Goal: Information Seeking & Learning: Learn about a topic

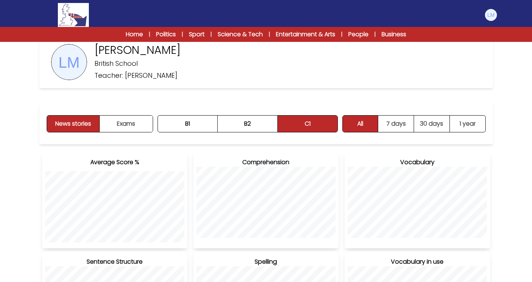
scroll to position [42, 0]
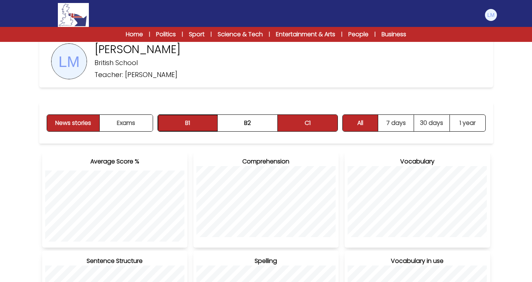
click at [193, 127] on button "B1" at bounding box center [188, 123] width 60 height 16
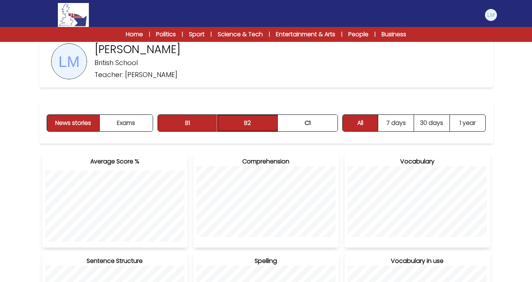
click at [250, 123] on button "B2" at bounding box center [248, 123] width 60 height 16
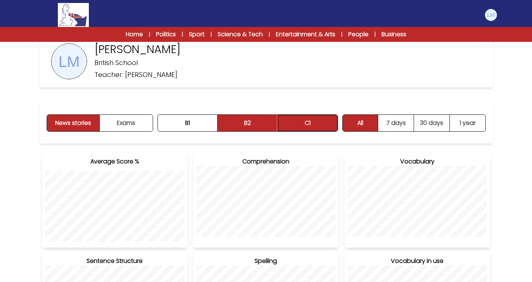
click at [310, 123] on button "C1" at bounding box center [308, 123] width 60 height 16
click at [137, 38] on link "Home" at bounding box center [134, 34] width 17 height 9
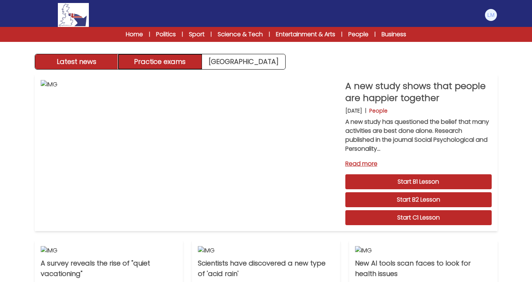
click at [173, 61] on button "Practice exams" at bounding box center [160, 61] width 84 height 15
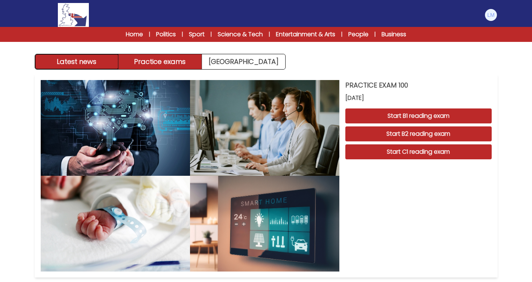
click at [97, 61] on button "Latest news" at bounding box center [77, 61] width 84 height 15
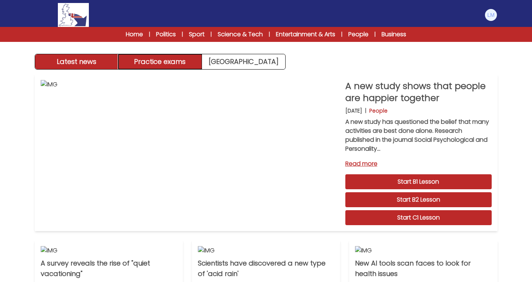
click at [157, 66] on button "Practice exams" at bounding box center [160, 61] width 84 height 15
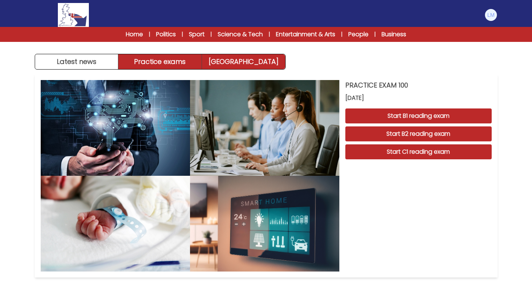
click at [236, 56] on link "Exam Centre" at bounding box center [243, 61] width 83 height 15
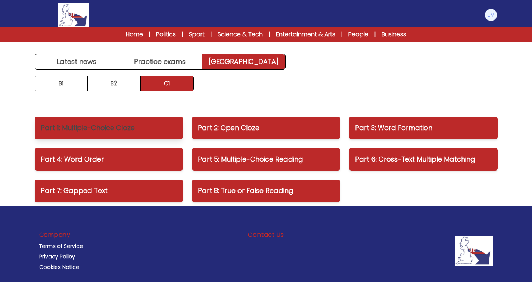
click at [134, 133] on link "Part 1: Multiple-Choice Cloze" at bounding box center [109, 128] width 148 height 22
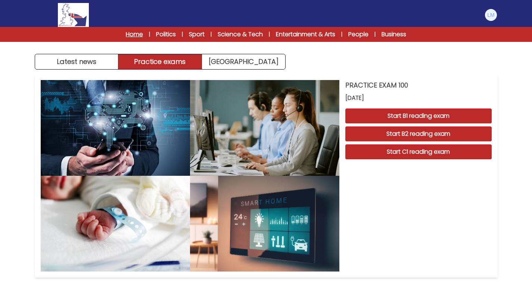
click at [129, 34] on link "Home" at bounding box center [134, 34] width 17 height 9
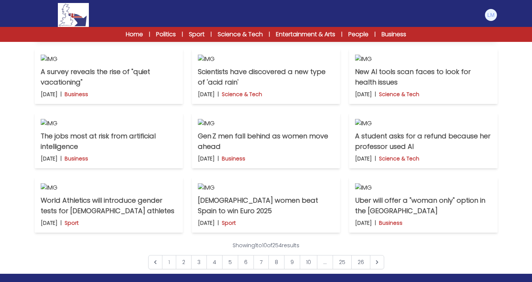
scroll to position [227, 0]
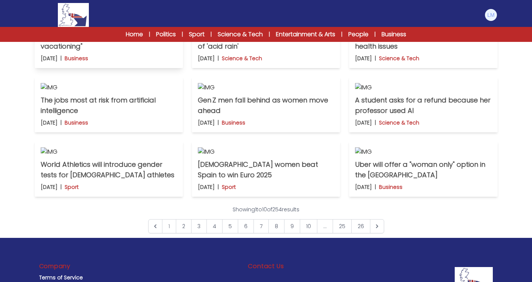
click at [135, 52] on p "A survey reveals the rise of "quiet vacationing"" at bounding box center [109, 41] width 136 height 21
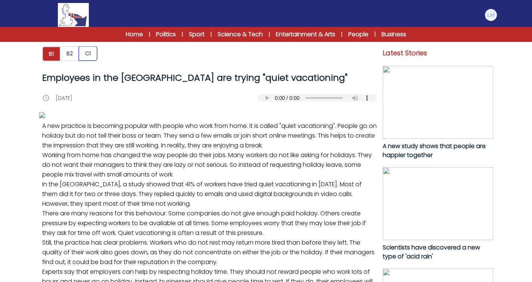
click at [82, 53] on button "C1" at bounding box center [88, 53] width 18 height 14
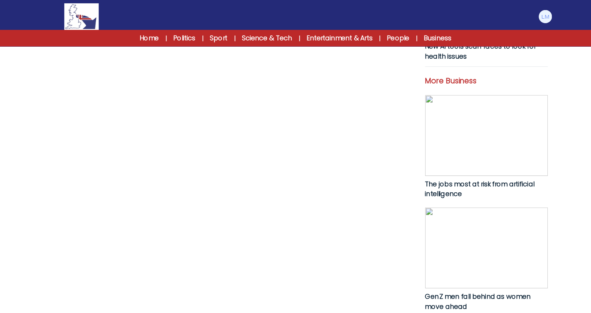
scroll to position [307, 0]
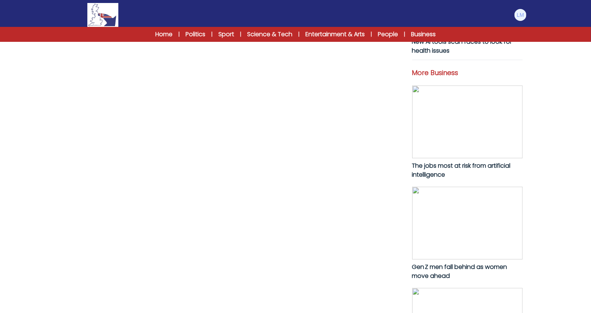
click at [357, 22] on link "Start C1 Lesson" at bounding box center [239, 13] width 335 height 17
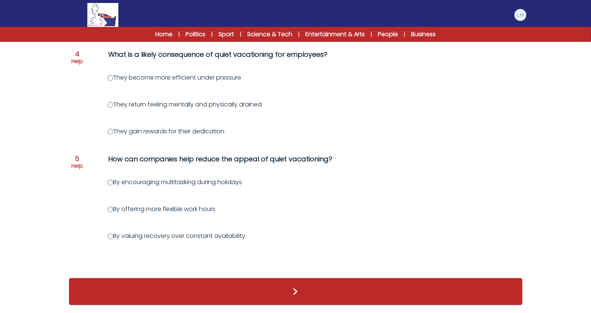
scroll to position [434, 0]
click at [209, 232] on label "By valuing recovery over constant availability" at bounding box center [177, 236] width 138 height 9
click at [109, 234] on label "By valuing recovery over constant availability" at bounding box center [177, 236] width 138 height 9
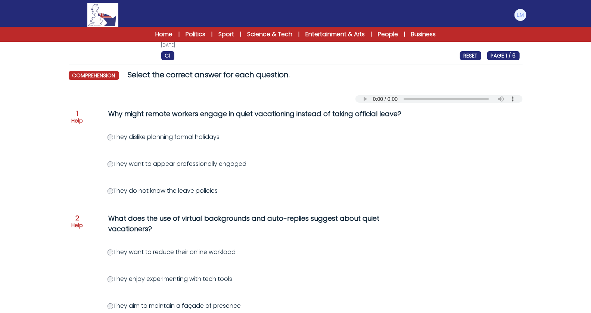
scroll to position [45, 0]
click at [141, 135] on label "They dislike planning formal holidays" at bounding box center [164, 136] width 112 height 9
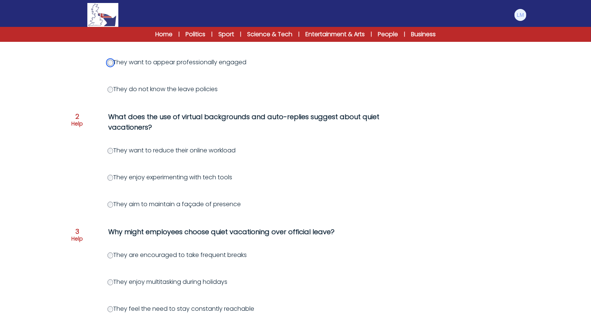
scroll to position [151, 0]
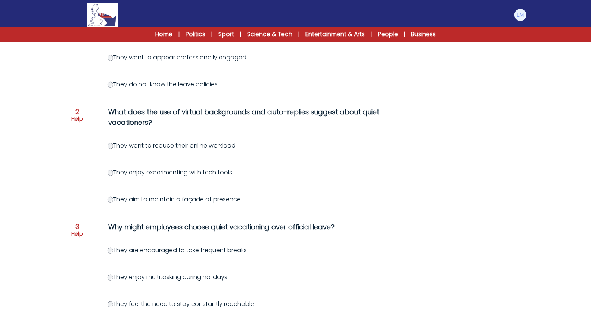
click at [117, 198] on label "They aim to maintain a façade of presence" at bounding box center [175, 199] width 134 height 9
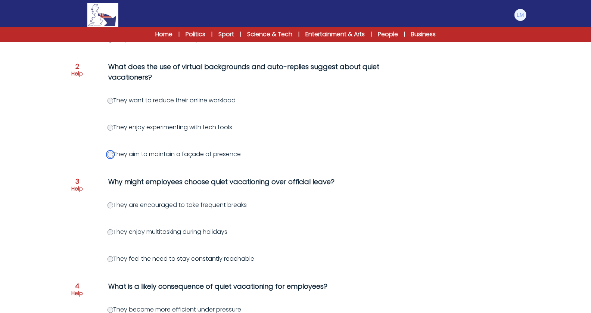
scroll to position [201, 0]
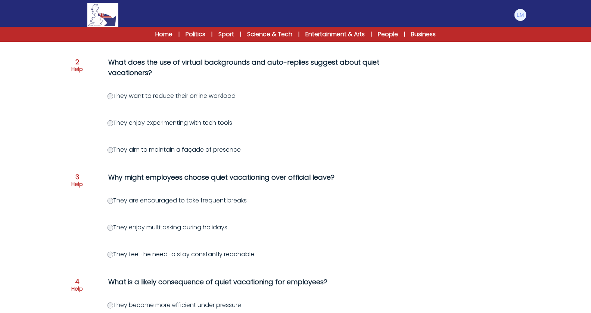
click at [170, 251] on label "They feel the need to stay constantly reachable" at bounding box center [181, 254] width 147 height 9
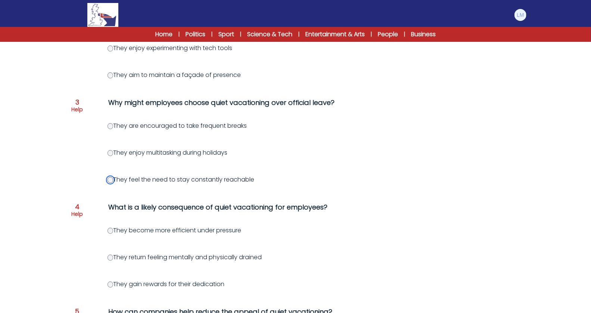
scroll to position [282, 0]
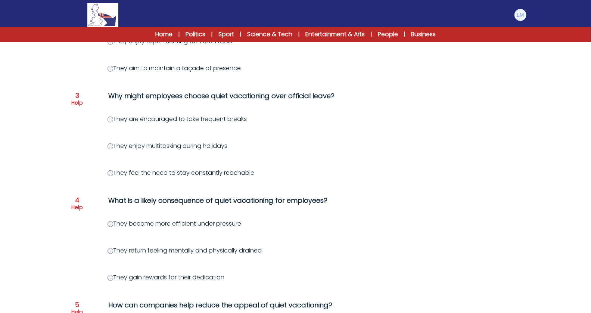
click at [133, 251] on label "They return feeling mentally and physically drained" at bounding box center [185, 250] width 155 height 9
click at [154, 249] on label "They return feeling mentally and physically drained" at bounding box center [185, 250] width 155 height 9
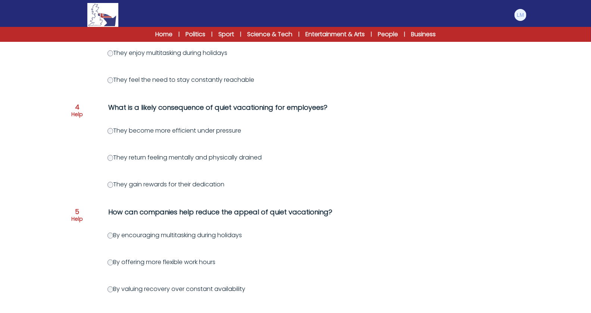
scroll to position [434, 0]
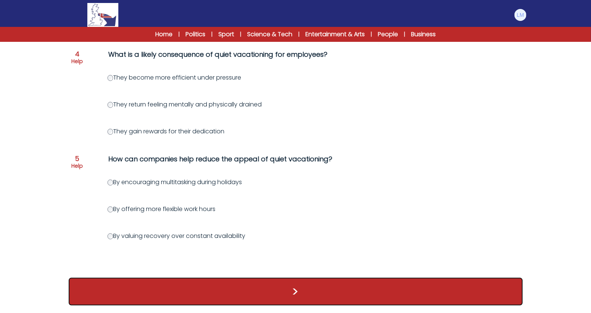
click at [284, 299] on button ">" at bounding box center [296, 292] width 454 height 28
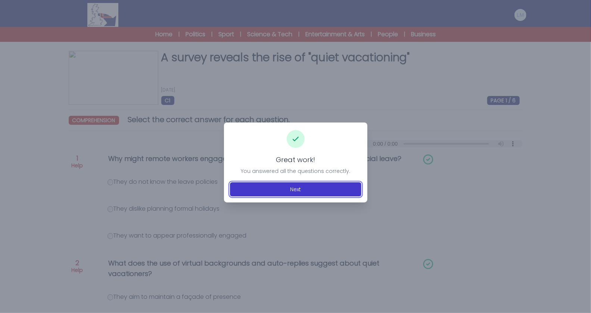
click at [306, 193] on button "Next" at bounding box center [296, 189] width 132 height 14
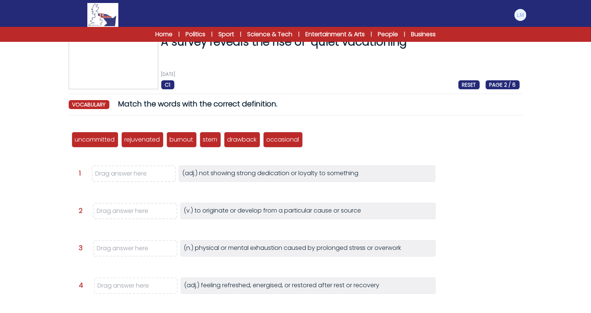
scroll to position [16, 0]
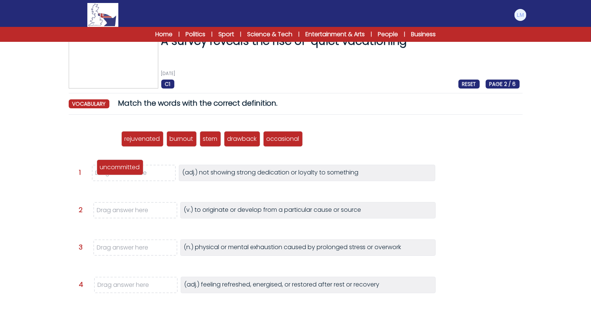
drag, startPoint x: 96, startPoint y: 140, endPoint x: 121, endPoint y: 170, distance: 38.9
click at [121, 170] on p "uncommitted" at bounding box center [120, 167] width 40 height 9
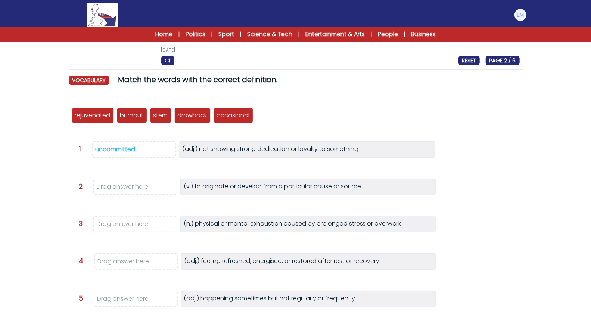
scroll to position [47, 0]
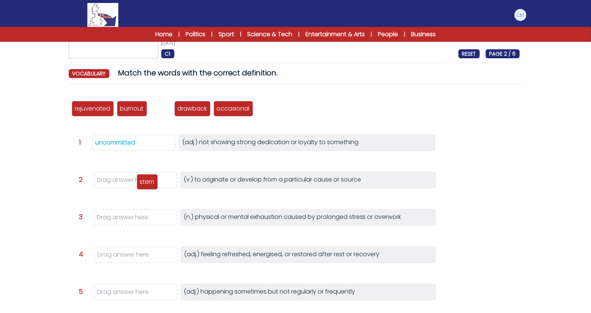
drag, startPoint x: 160, startPoint y: 110, endPoint x: 146, endPoint y: 183, distance: 74.5
click at [146, 183] on p "stem" at bounding box center [147, 181] width 15 height 9
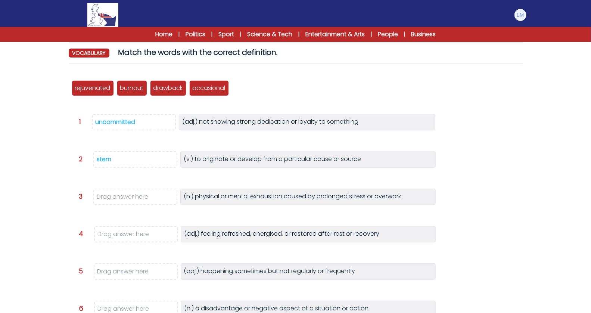
scroll to position [72, 0]
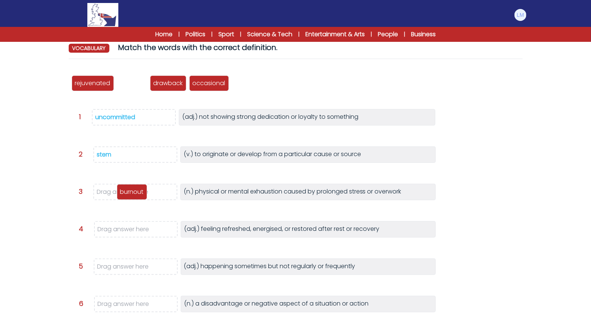
drag, startPoint x: 134, startPoint y: 83, endPoint x: 133, endPoint y: 194, distance: 111.0
click at [133, 194] on p "burnout" at bounding box center [132, 192] width 24 height 9
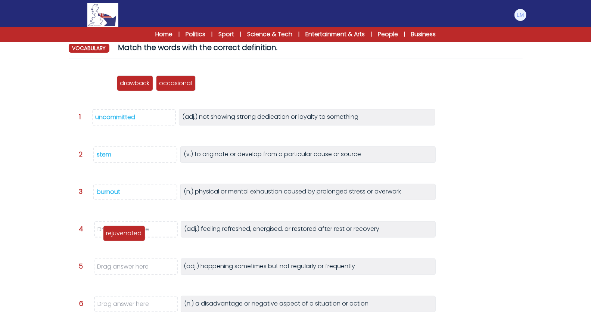
drag, startPoint x: 91, startPoint y: 81, endPoint x: 123, endPoint y: 232, distance: 154.2
click at [123, 232] on p "rejuvenated" at bounding box center [123, 233] width 35 height 9
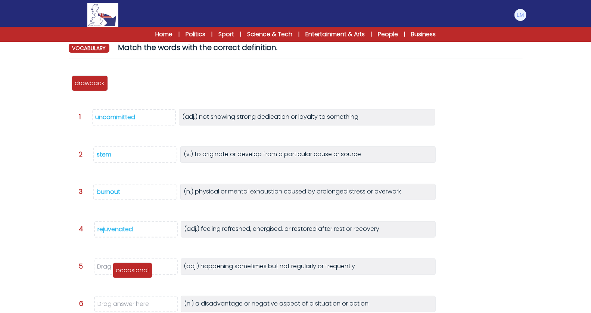
drag, startPoint x: 123, startPoint y: 85, endPoint x: 125, endPoint y: 271, distance: 186.1
click at [125, 271] on p "occasional" at bounding box center [132, 270] width 33 height 9
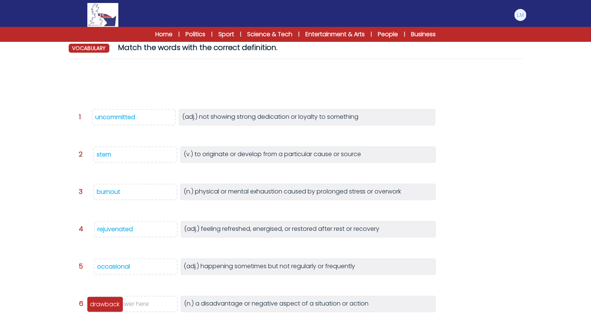
drag, startPoint x: 92, startPoint y: 86, endPoint x: 108, endPoint y: 308, distance: 222.6
click at [108, 308] on p "drawback" at bounding box center [105, 304] width 30 height 9
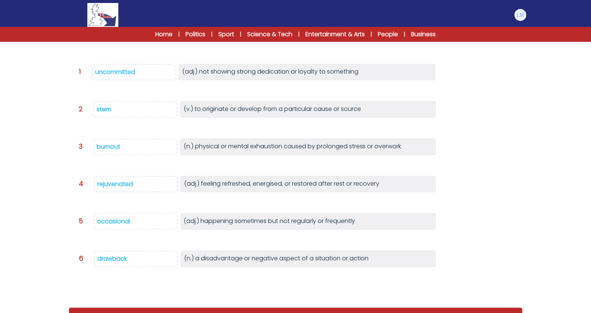
scroll to position [125, 0]
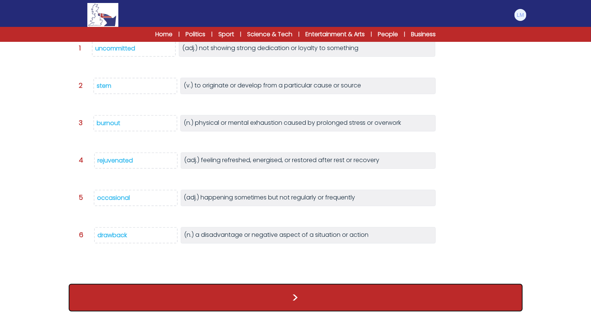
click at [285, 301] on button ">" at bounding box center [296, 298] width 454 height 28
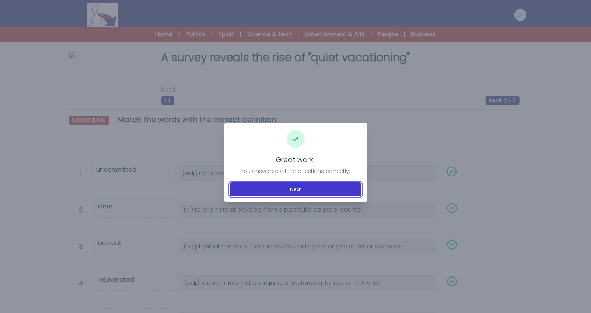
click at [316, 191] on button "Next" at bounding box center [296, 189] width 132 height 14
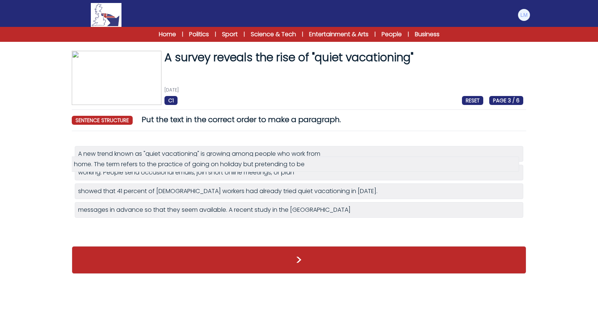
drag, startPoint x: 160, startPoint y: 189, endPoint x: 155, endPoint y: 163, distance: 26.5
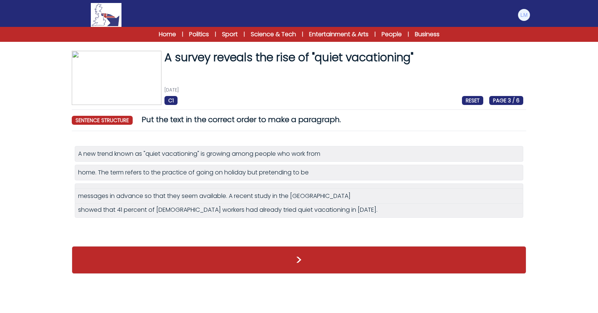
drag, startPoint x: 166, startPoint y: 231, endPoint x: 166, endPoint y: 200, distance: 31.0
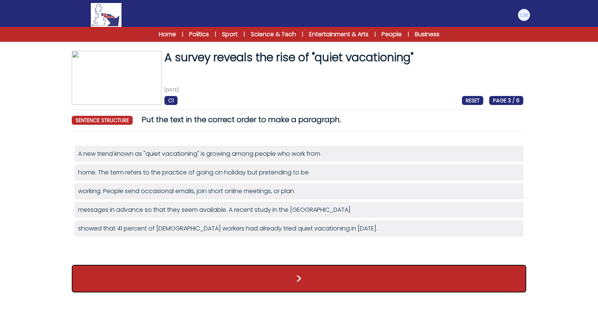
click at [202, 275] on button ">" at bounding box center [299, 279] width 454 height 28
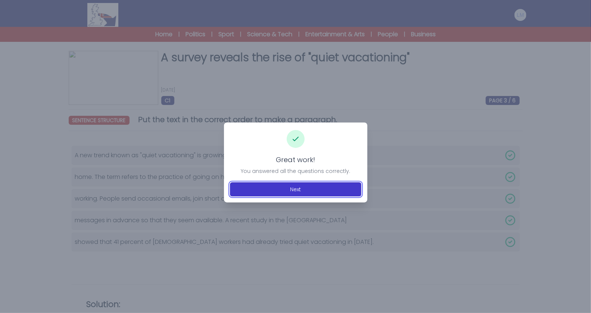
click at [252, 189] on button "Next" at bounding box center [296, 189] width 132 height 14
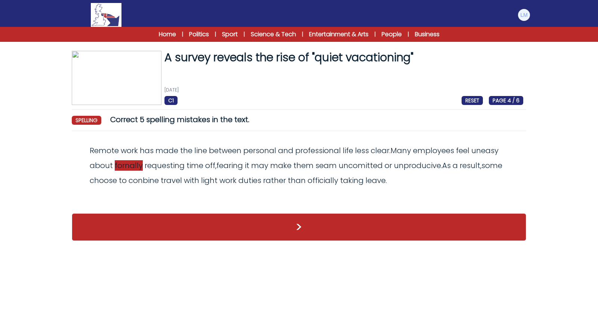
click at [133, 167] on span "fornally" at bounding box center [129, 165] width 28 height 10
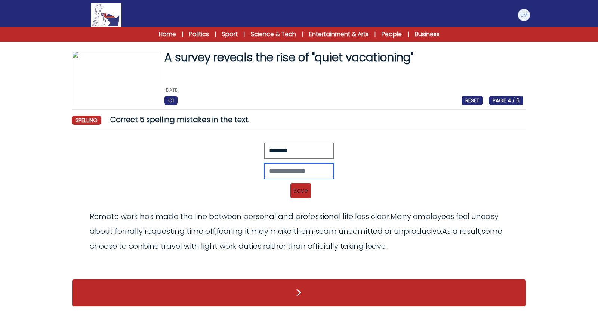
click at [279, 172] on input "text" at bounding box center [298, 171] width 69 height 16
type input "********"
click at [305, 188] on span "Save" at bounding box center [300, 190] width 21 height 15
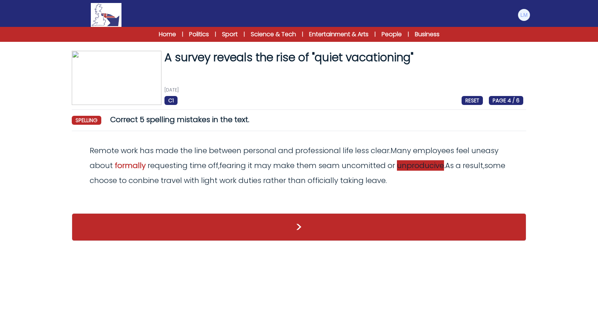
click at [424, 167] on span "unproducive" at bounding box center [420, 165] width 47 height 10
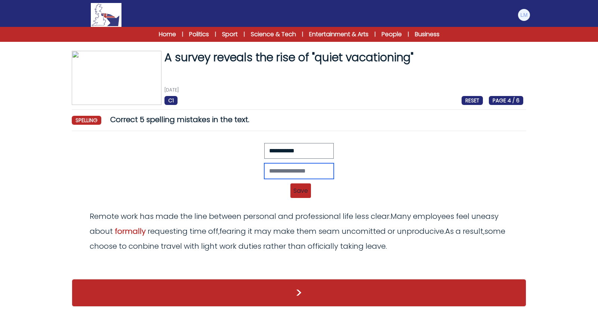
click at [313, 170] on input "text" at bounding box center [298, 171] width 69 height 16
type input "**********"
click at [304, 188] on span "Save" at bounding box center [300, 190] width 21 height 15
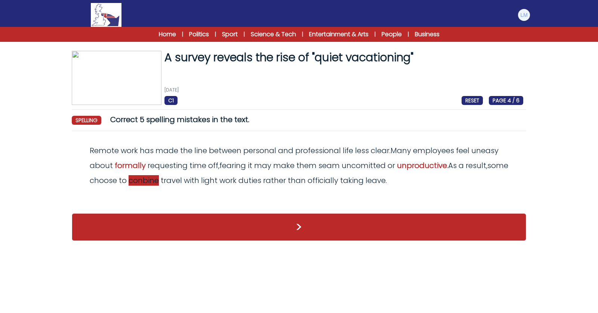
click at [158, 181] on span "conbine" at bounding box center [144, 180] width 30 height 10
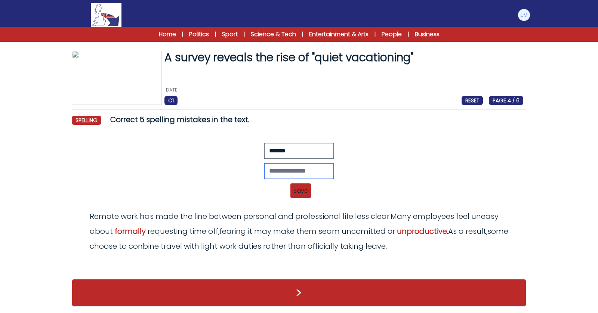
click at [272, 167] on input "text" at bounding box center [298, 171] width 69 height 16
type input "*******"
click at [295, 190] on span "Save" at bounding box center [300, 190] width 21 height 15
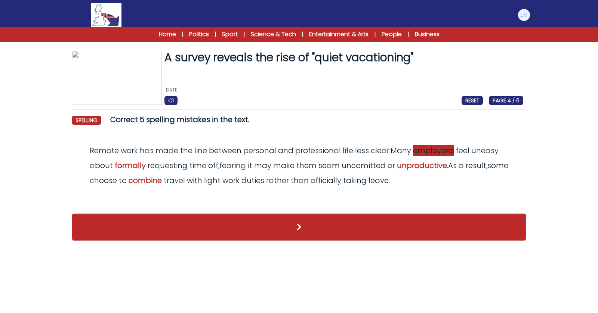
click at [439, 154] on span "employees" at bounding box center [433, 150] width 41 height 10
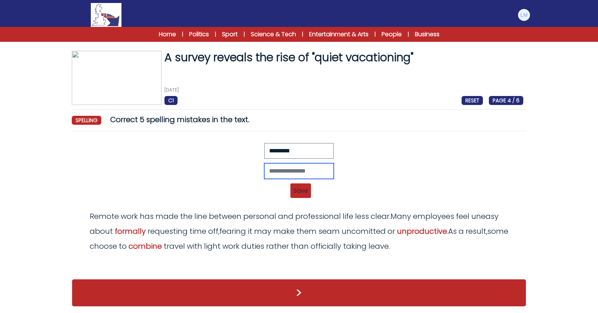
click at [289, 169] on input "text" at bounding box center [298, 171] width 69 height 16
click at [364, 193] on div "Revert Save Remote work has made the line between personal and professional lif…" at bounding box center [299, 190] width 448 height 9
click at [333, 232] on span "seam" at bounding box center [328, 231] width 21 height 10
click at [289, 164] on input "********" at bounding box center [298, 171] width 69 height 16
type input "****"
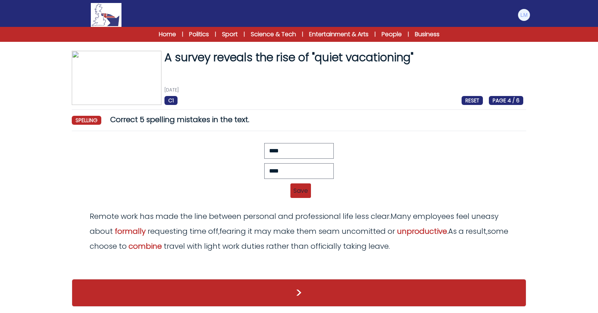
click at [306, 192] on span "Save" at bounding box center [300, 190] width 21 height 15
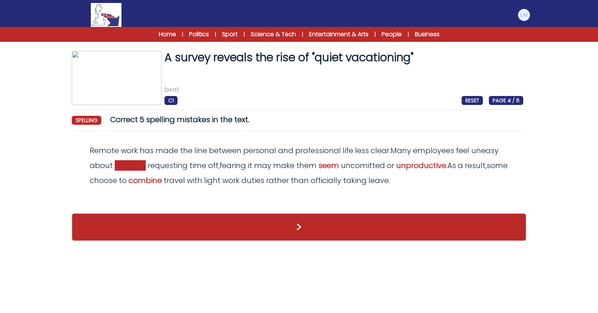
click at [130, 169] on span "formally" at bounding box center [130, 165] width 31 height 10
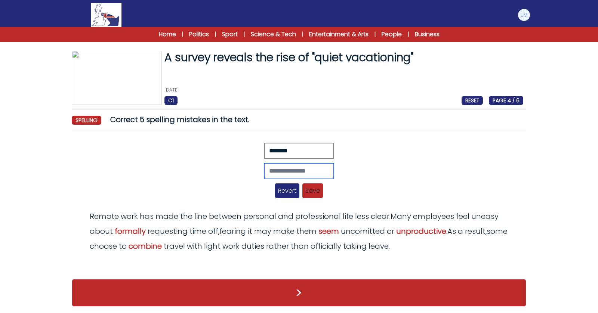
click at [298, 168] on input "text" at bounding box center [298, 171] width 69 height 16
type input "********"
click at [313, 195] on span "Save" at bounding box center [312, 190] width 21 height 15
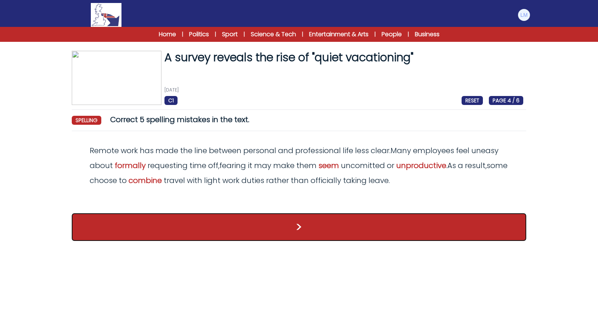
click at [337, 228] on button ">" at bounding box center [299, 227] width 454 height 28
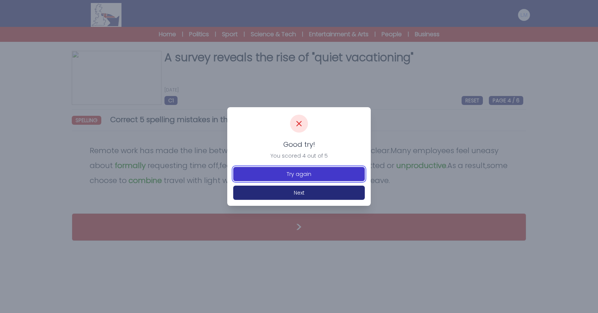
click at [331, 179] on button "Try again" at bounding box center [299, 174] width 132 height 14
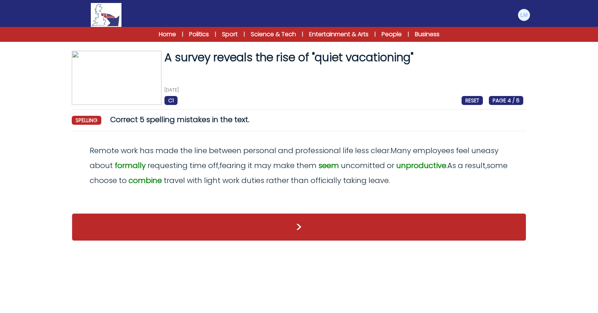
click at [87, 120] on span "spelling" at bounding box center [87, 120] width 30 height 9
click at [373, 165] on span "uncomitted" at bounding box center [363, 165] width 44 height 10
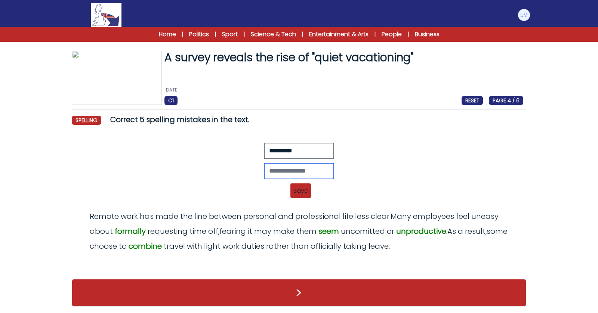
click at [296, 167] on input "text" at bounding box center [298, 171] width 69 height 16
type input "**********"
click at [303, 194] on span "Save" at bounding box center [300, 190] width 21 height 15
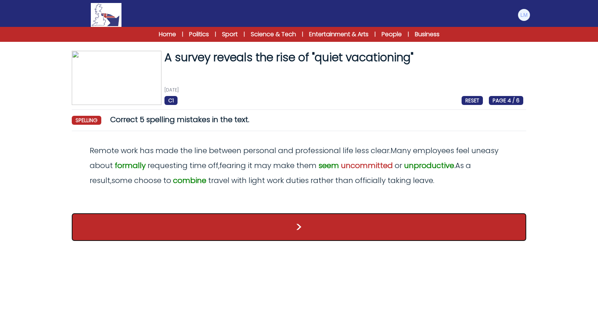
click at [285, 227] on button ">" at bounding box center [299, 227] width 454 height 28
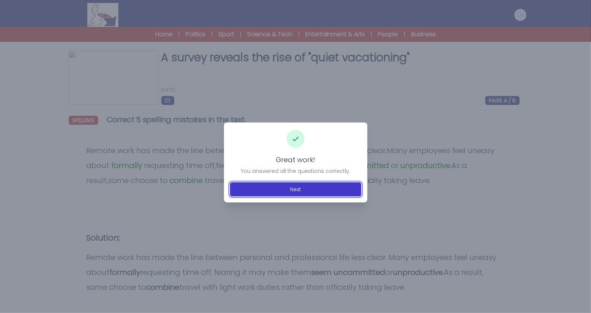
click at [325, 183] on button "Next" at bounding box center [296, 189] width 132 height 14
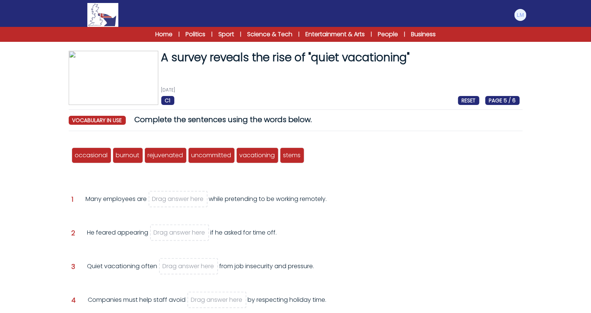
scroll to position [41, 0]
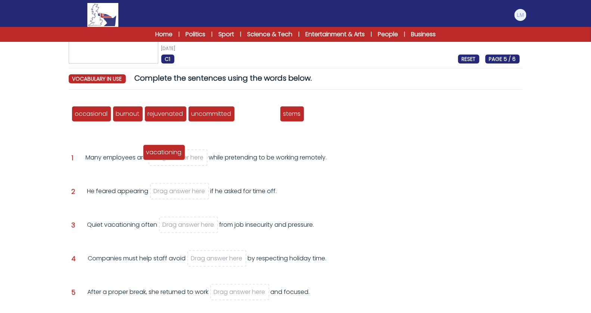
drag, startPoint x: 260, startPoint y: 115, endPoint x: 167, endPoint y: 154, distance: 101.0
click at [167, 154] on span "vacationing" at bounding box center [163, 152] width 35 height 9
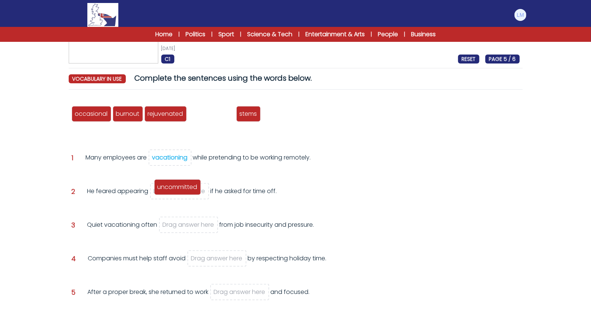
drag, startPoint x: 215, startPoint y: 114, endPoint x: 181, endPoint y: 188, distance: 80.7
click at [181, 188] on span "uncommitted" at bounding box center [178, 187] width 40 height 9
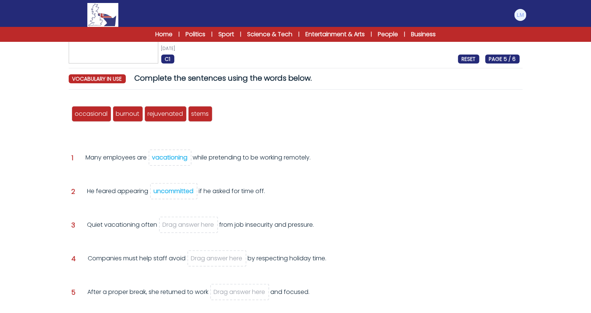
scroll to position [69, 0]
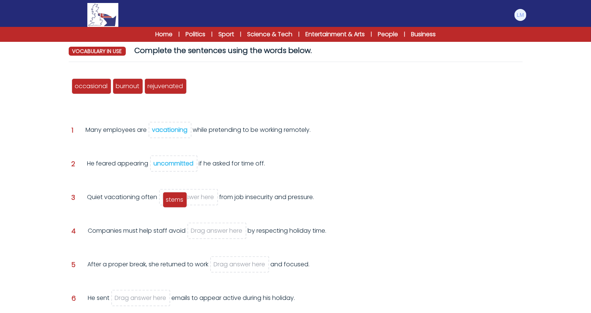
drag, startPoint x: 205, startPoint y: 88, endPoint x: 180, endPoint y: 202, distance: 116.4
click at [180, 202] on span "stems" at bounding box center [175, 199] width 18 height 9
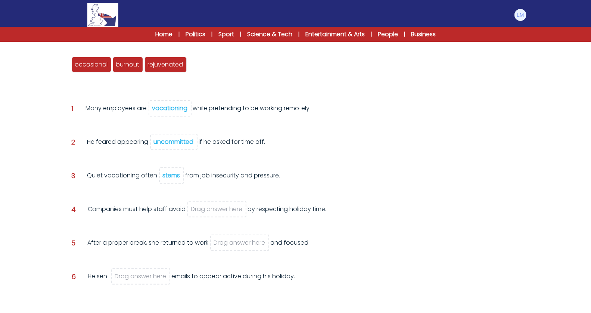
scroll to position [89, 0]
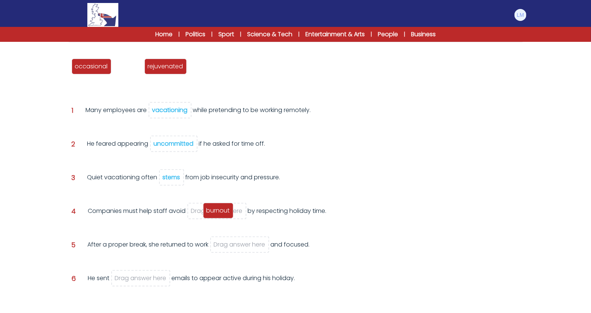
drag, startPoint x: 128, startPoint y: 70, endPoint x: 219, endPoint y: 214, distance: 170.5
click at [219, 214] on div "burnout" at bounding box center [218, 211] width 30 height 16
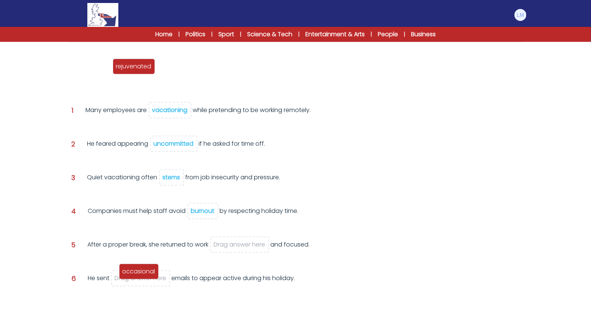
drag, startPoint x: 92, startPoint y: 67, endPoint x: 140, endPoint y: 274, distance: 212.4
click at [140, 274] on span "occasional" at bounding box center [139, 271] width 33 height 9
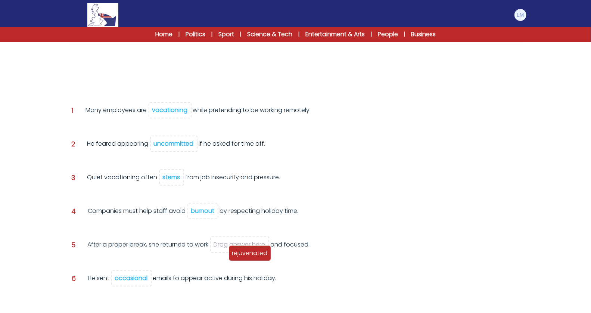
drag, startPoint x: 105, startPoint y: 72, endPoint x: 257, endPoint y: 250, distance: 233.8
click at [257, 250] on span "rejuvenated" at bounding box center [249, 253] width 35 height 9
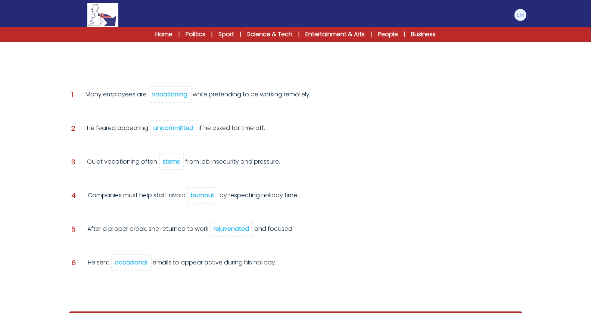
scroll to position [120, 0]
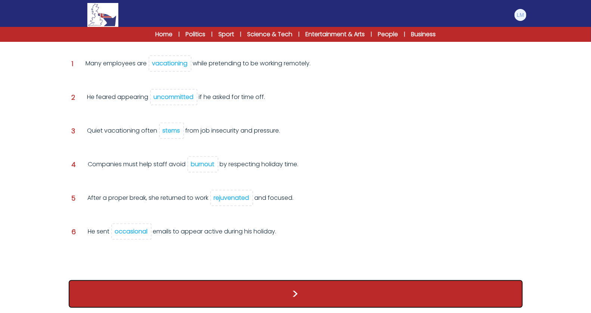
click at [260, 280] on button ">" at bounding box center [296, 294] width 454 height 28
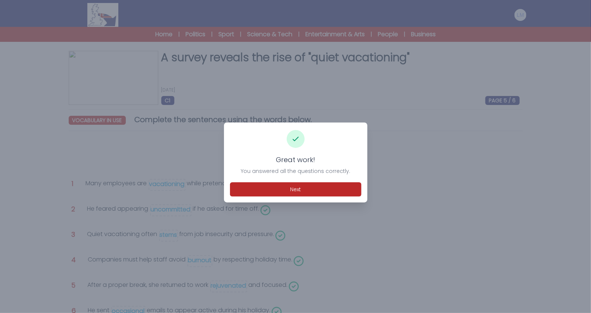
scroll to position [13, 0]
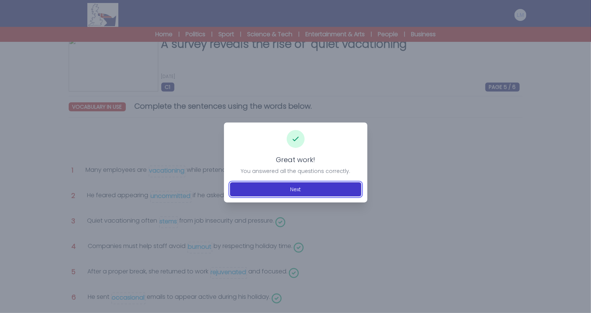
click at [288, 192] on button "Next" at bounding box center [296, 189] width 132 height 14
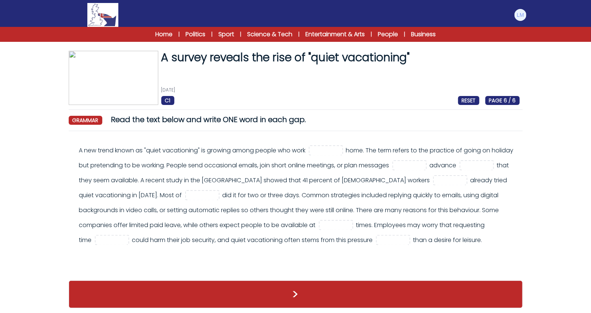
scroll to position [2, 0]
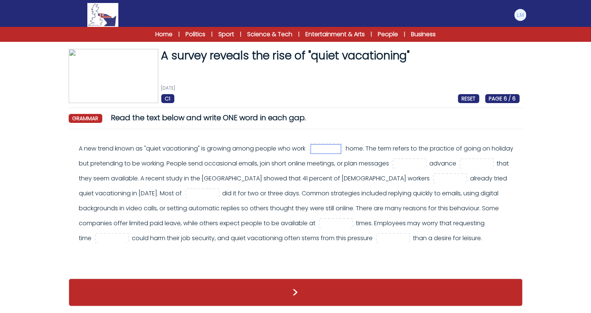
click at [327, 149] on input "text" at bounding box center [326, 149] width 30 height 9
type input "****"
click at [413, 165] on input "text" at bounding box center [410, 164] width 30 height 9
type input "**"
click at [480, 166] on input "text" at bounding box center [477, 164] width 30 height 9
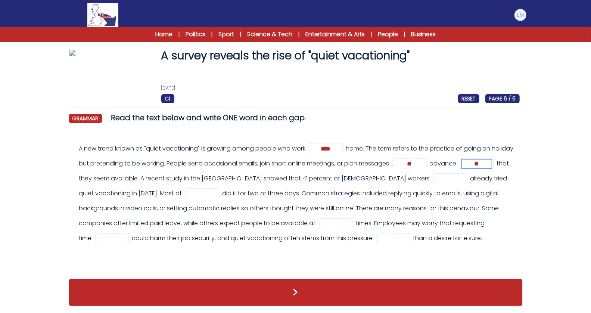
type input "**"
click at [436, 176] on input "text" at bounding box center [451, 178] width 30 height 9
type input "****"
click at [188, 196] on input "text" at bounding box center [203, 193] width 30 height 9
type input "****"
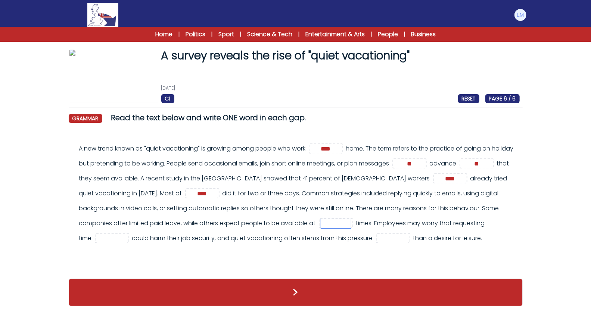
click at [321, 225] on input "text" at bounding box center [336, 223] width 30 height 9
click at [127, 234] on input "text" at bounding box center [112, 238] width 30 height 9
type input "***"
click at [379, 241] on input "text" at bounding box center [394, 238] width 30 height 9
type input "******"
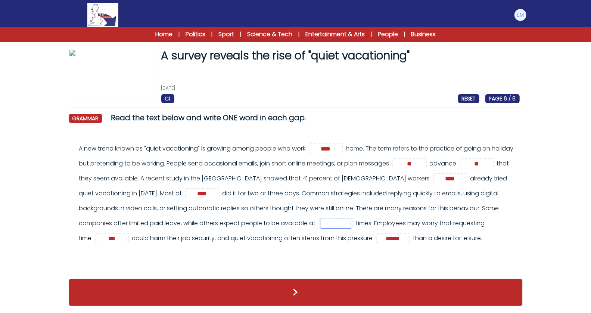
click at [321, 223] on input "text" at bounding box center [336, 223] width 30 height 9
type input "***"
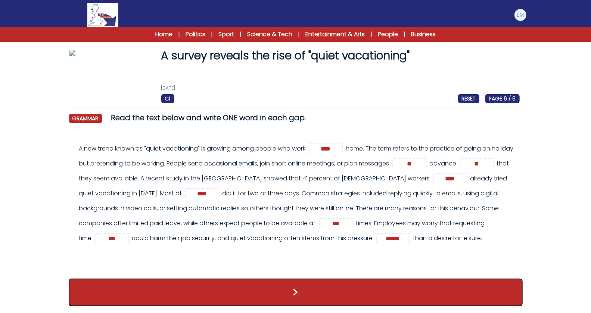
click at [299, 284] on button ">" at bounding box center [296, 293] width 454 height 28
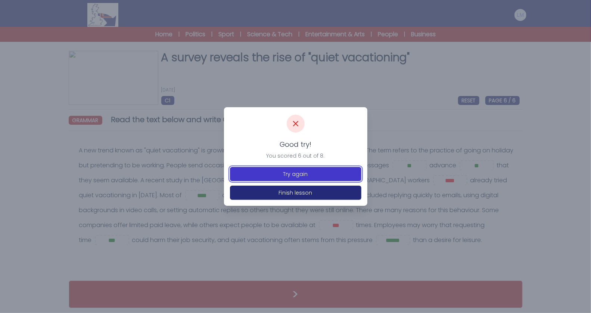
click at [310, 170] on button "Try again" at bounding box center [296, 174] width 132 height 14
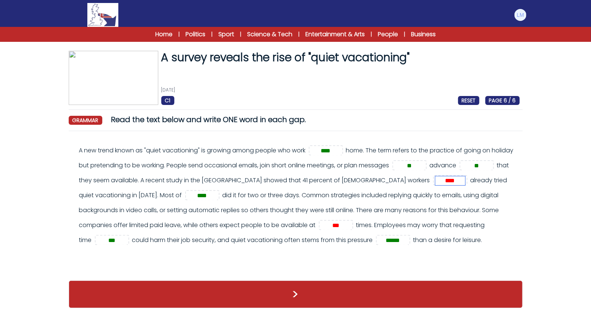
click at [436, 183] on input "****" at bounding box center [451, 180] width 30 height 9
type input "***"
click at [321, 227] on input "***" at bounding box center [336, 225] width 30 height 9
type input "***"
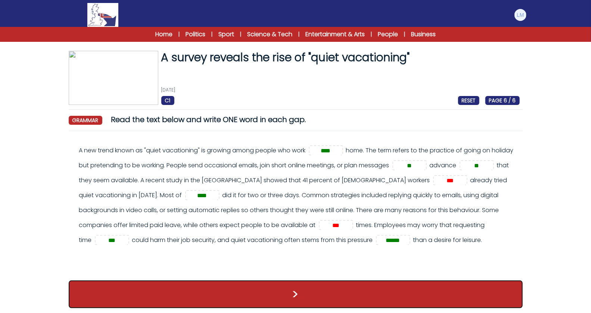
click at [257, 291] on button ">" at bounding box center [296, 295] width 454 height 28
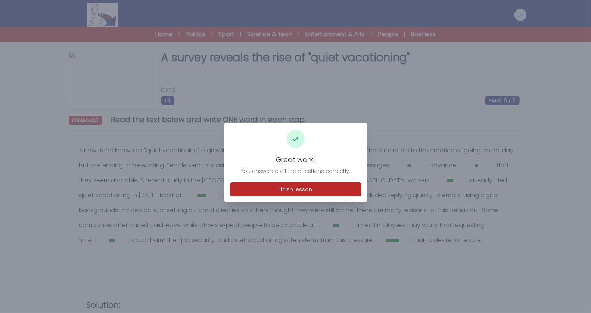
scroll to position [7, 0]
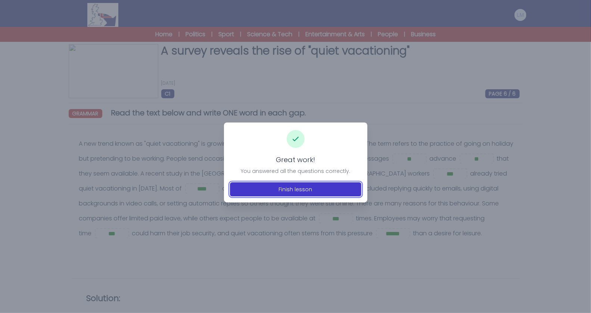
click at [319, 191] on button "Finish lesson" at bounding box center [296, 189] width 132 height 14
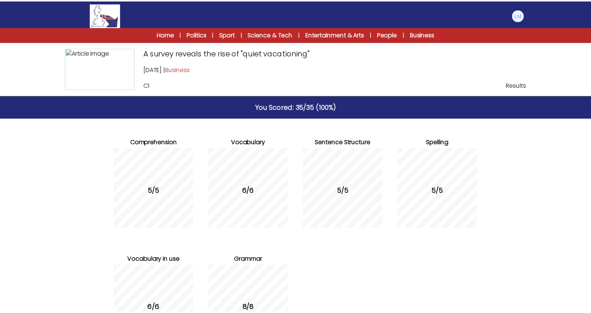
scroll to position [85, 0]
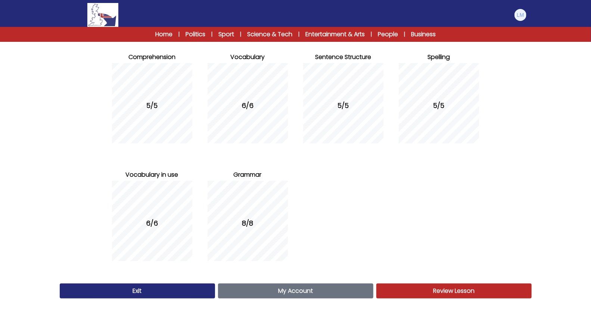
click at [327, 294] on link "My Account Account" at bounding box center [295, 291] width 155 height 15
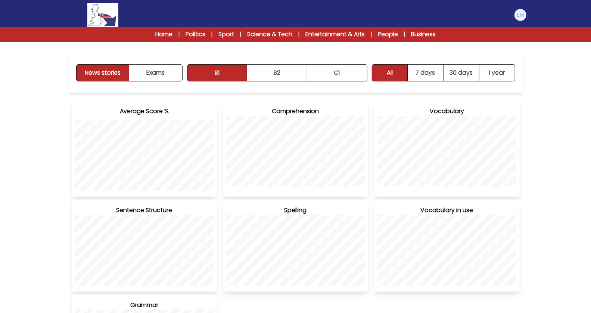
scroll to position [87, 0]
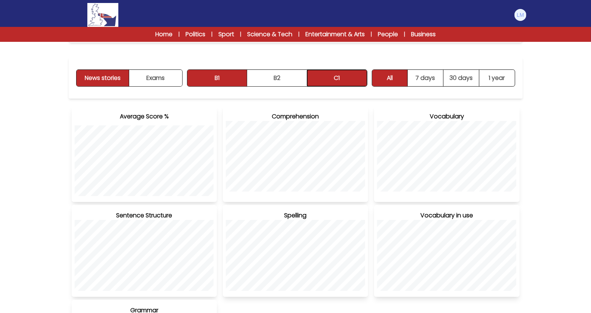
click at [339, 75] on button "C1" at bounding box center [338, 78] width 60 height 16
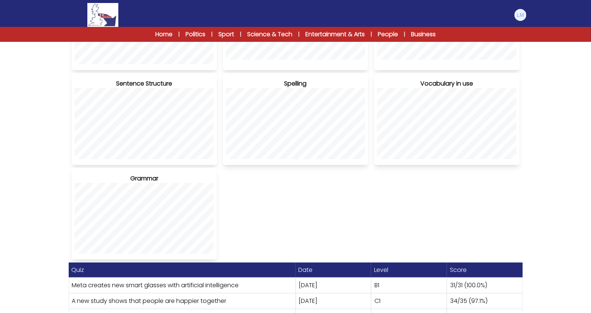
scroll to position [239, 0]
